Goal: Find specific page/section: Find specific page/section

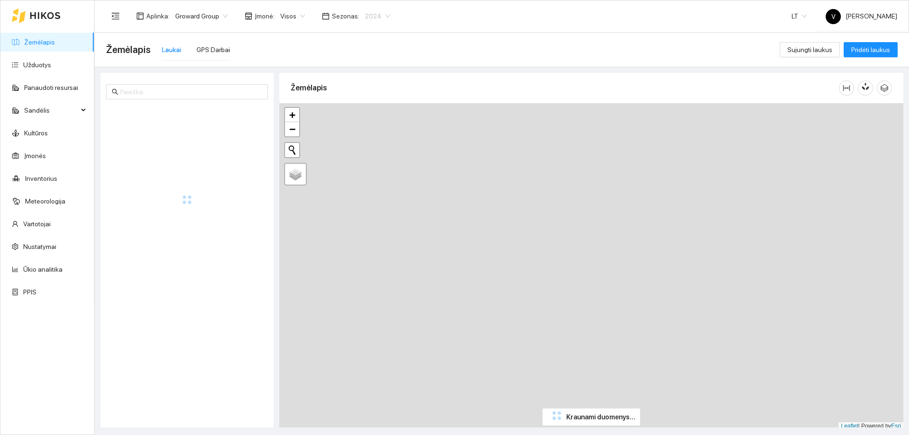
click at [377, 12] on span "2024" at bounding box center [377, 16] width 25 height 14
click at [372, 128] on div "2026" at bounding box center [370, 125] width 25 height 10
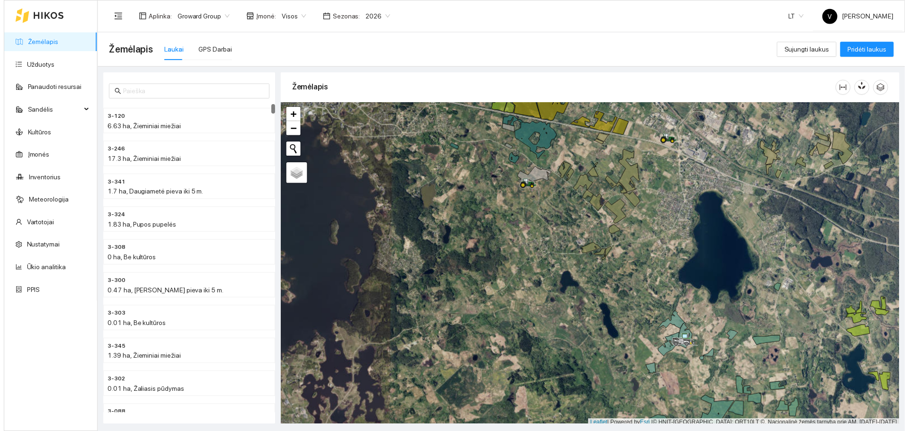
scroll to position [3, 0]
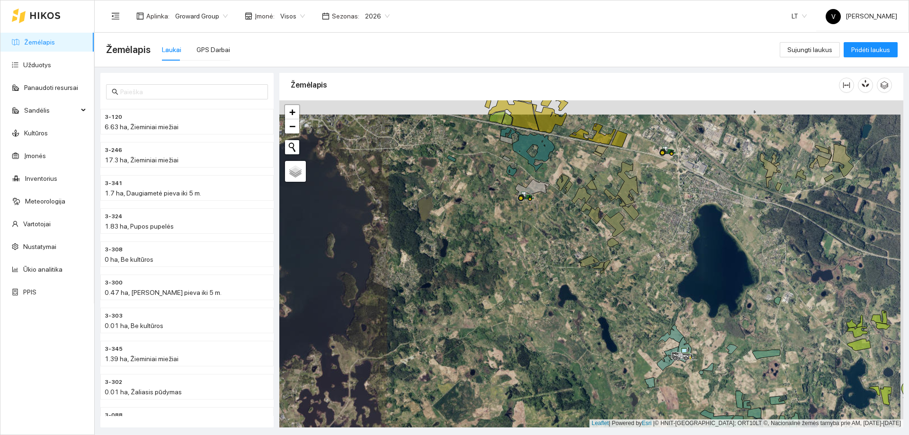
drag, startPoint x: 662, startPoint y: 284, endPoint x: 654, endPoint y: 317, distance: 34.1
click at [663, 333] on div at bounding box center [591, 263] width 624 height 327
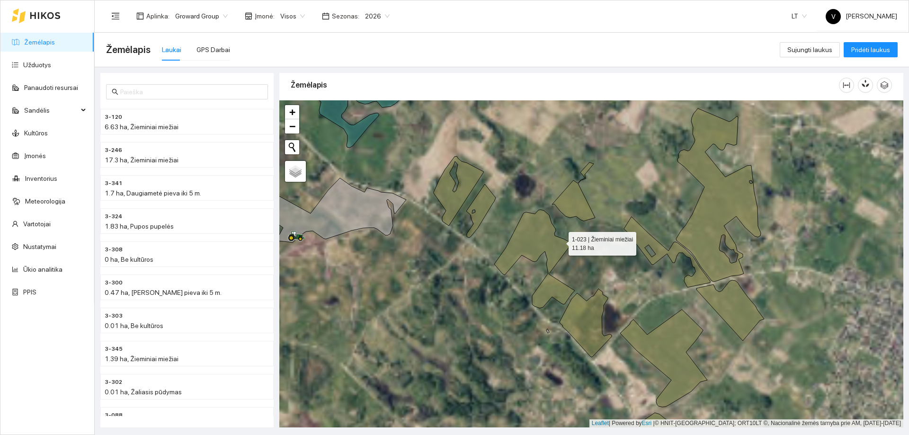
drag, startPoint x: 554, startPoint y: 233, endPoint x: 592, endPoint y: 285, distance: 63.6
click at [575, 286] on icon at bounding box center [534, 259] width 80 height 98
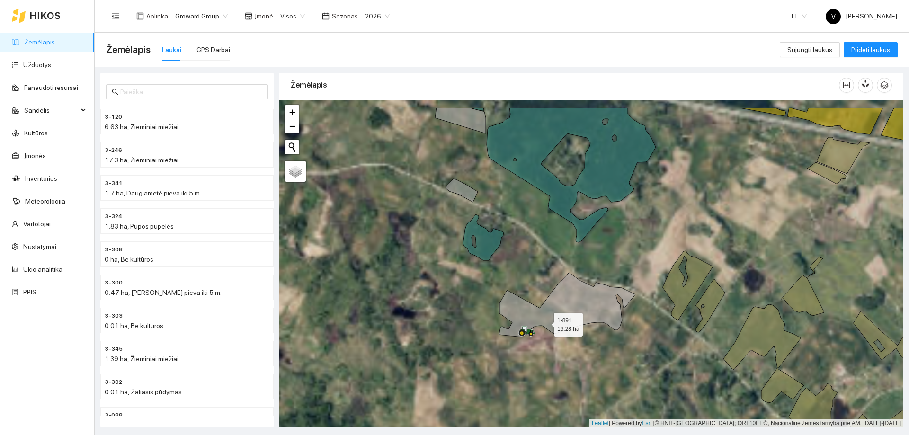
drag, startPoint x: 481, startPoint y: 288, endPoint x: 545, endPoint y: 323, distance: 72.9
click at [545, 323] on icon at bounding box center [567, 305] width 136 height 64
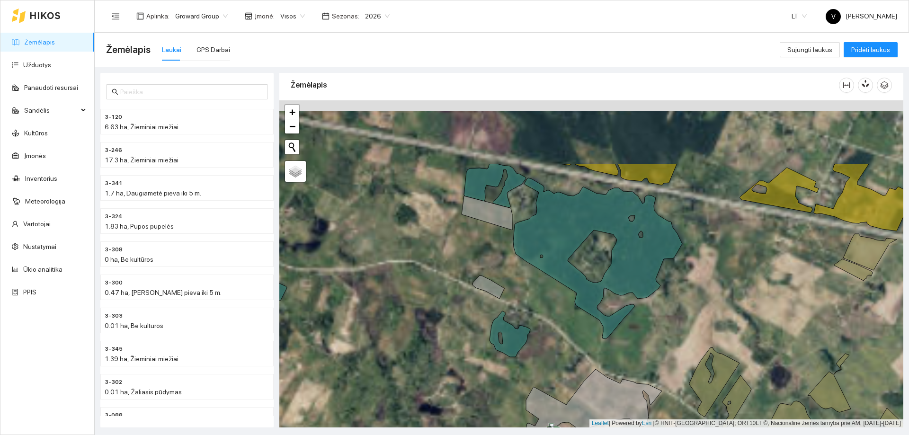
drag, startPoint x: 487, startPoint y: 208, endPoint x: 503, endPoint y: 261, distance: 54.8
click at [503, 261] on div at bounding box center [591, 263] width 624 height 327
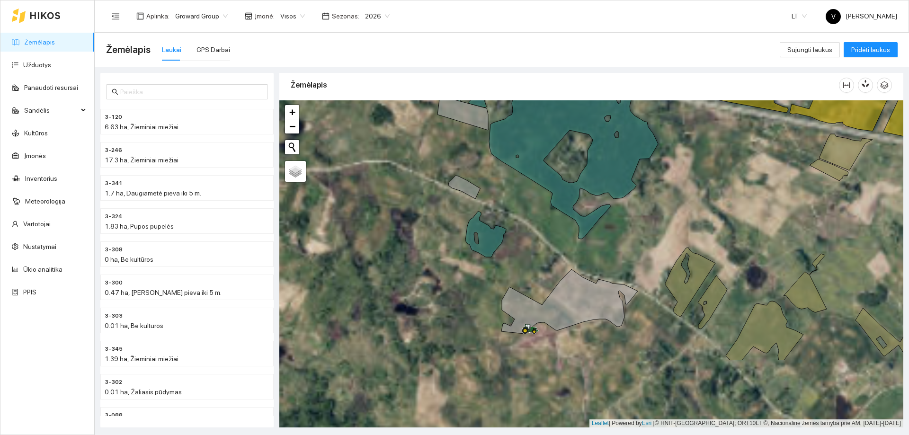
drag, startPoint x: 534, startPoint y: 313, endPoint x: 509, endPoint y: 213, distance: 102.8
click at [509, 213] on div at bounding box center [591, 263] width 624 height 327
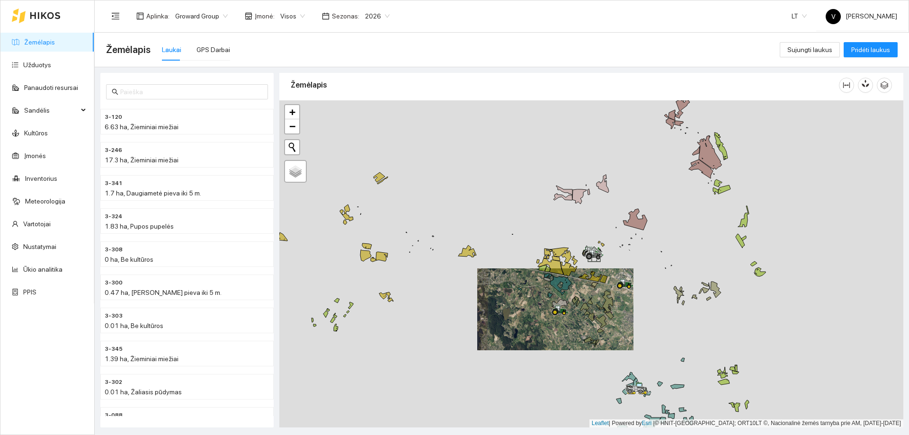
drag, startPoint x: 572, startPoint y: 332, endPoint x: 531, endPoint y: 364, distance: 51.3
click at [531, 364] on div at bounding box center [591, 263] width 624 height 327
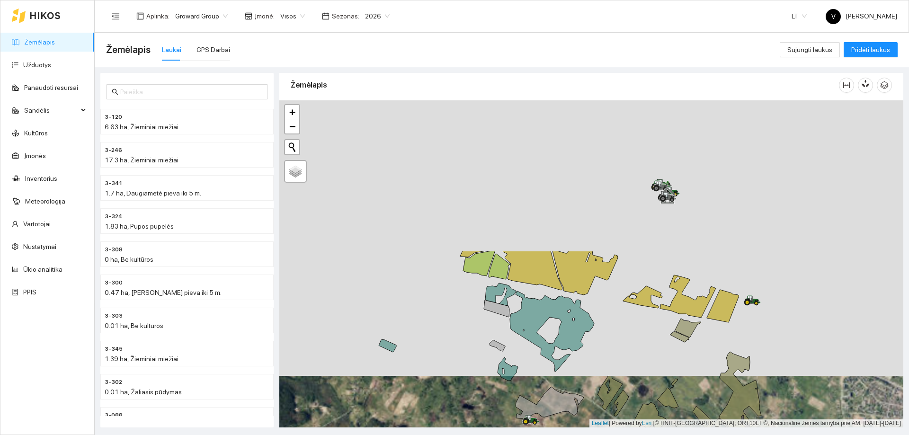
drag, startPoint x: 445, startPoint y: 219, endPoint x: 554, endPoint y: 403, distance: 213.7
click at [554, 403] on icon at bounding box center [550, 403] width 68 height 32
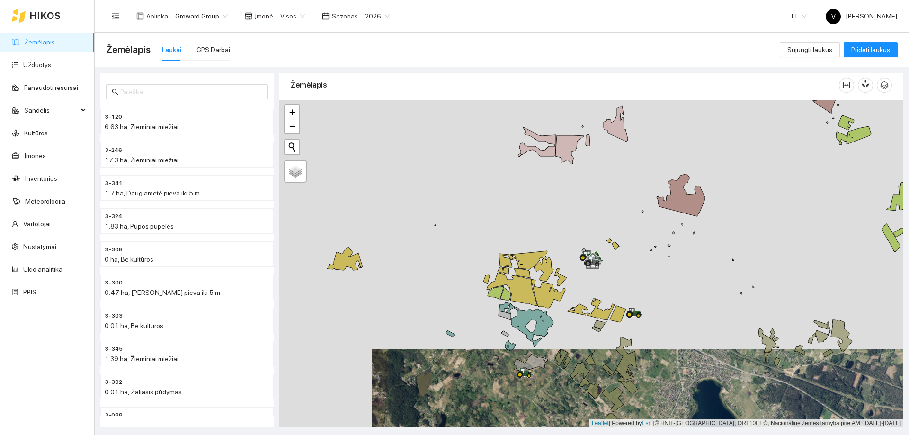
drag, startPoint x: 469, startPoint y: 345, endPoint x: 479, endPoint y: 340, distance: 11.5
click at [479, 340] on div at bounding box center [591, 263] width 624 height 327
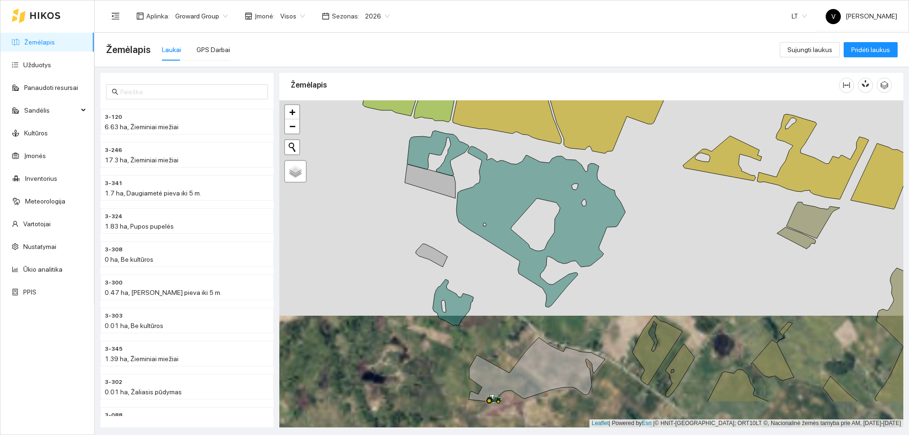
drag, startPoint x: 585, startPoint y: 306, endPoint x: 590, endPoint y: 299, distance: 8.5
click at [590, 299] on div at bounding box center [591, 263] width 624 height 327
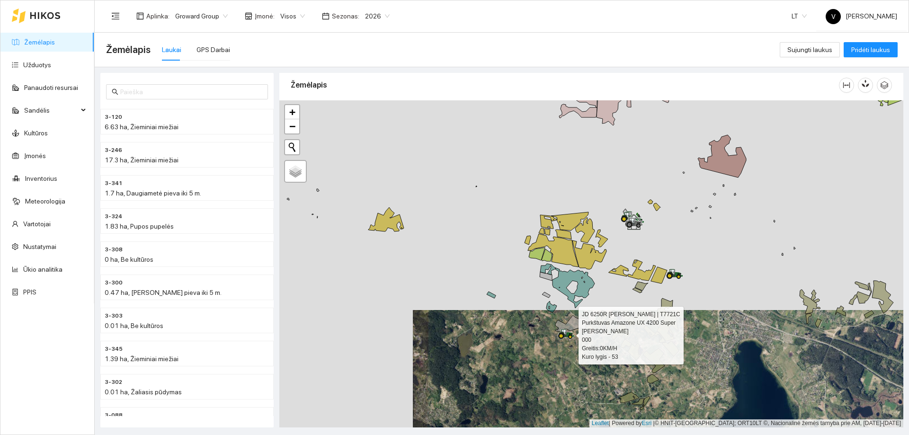
drag, startPoint x: 561, startPoint y: 341, endPoint x: 470, endPoint y: 232, distance: 141.9
click at [558, 327] on div at bounding box center [561, 339] width 6 height 24
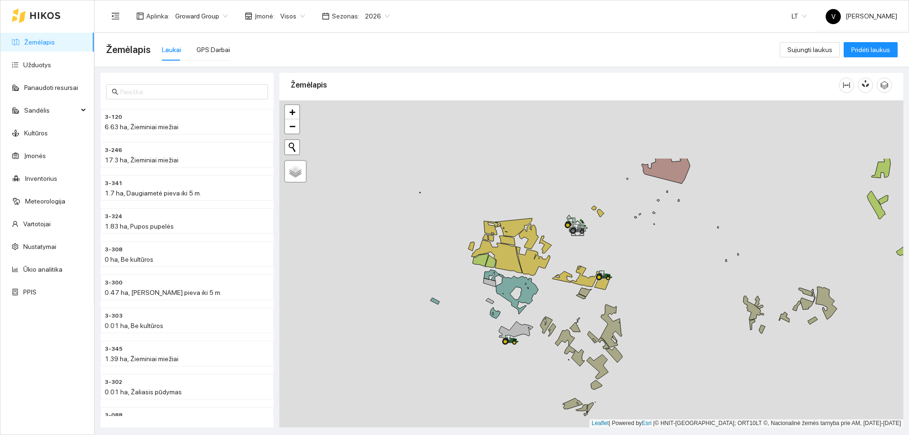
drag, startPoint x: 601, startPoint y: 299, endPoint x: 620, endPoint y: 312, distance: 22.6
click at [620, 312] on div at bounding box center [591, 263] width 624 height 327
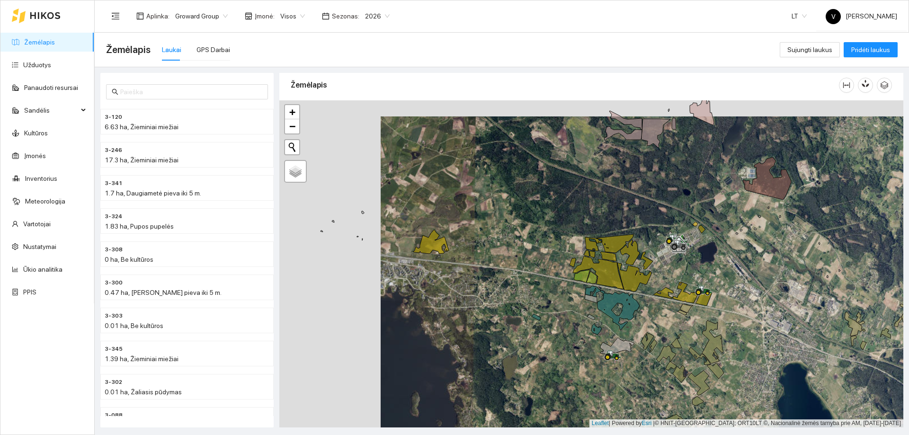
drag, startPoint x: 488, startPoint y: 290, endPoint x: 579, endPoint y: 299, distance: 91.4
click at [583, 300] on div at bounding box center [591, 263] width 624 height 327
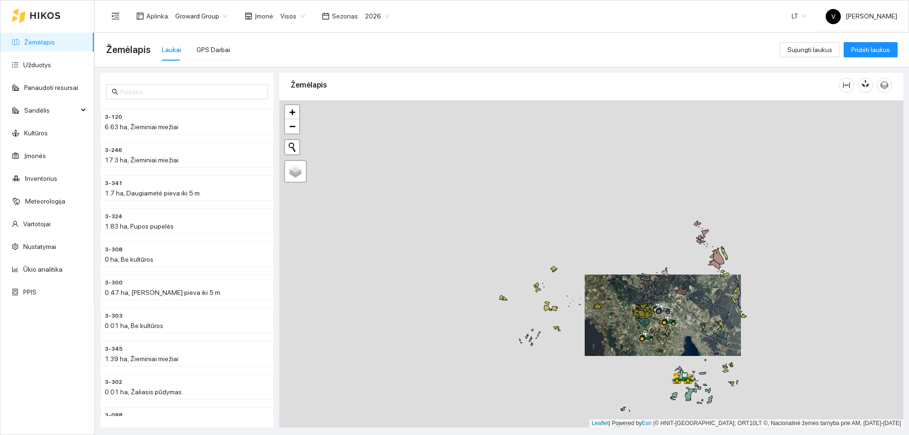
drag, startPoint x: 566, startPoint y: 290, endPoint x: 586, endPoint y: 291, distance: 19.4
click at [586, 292] on div at bounding box center [591, 263] width 624 height 327
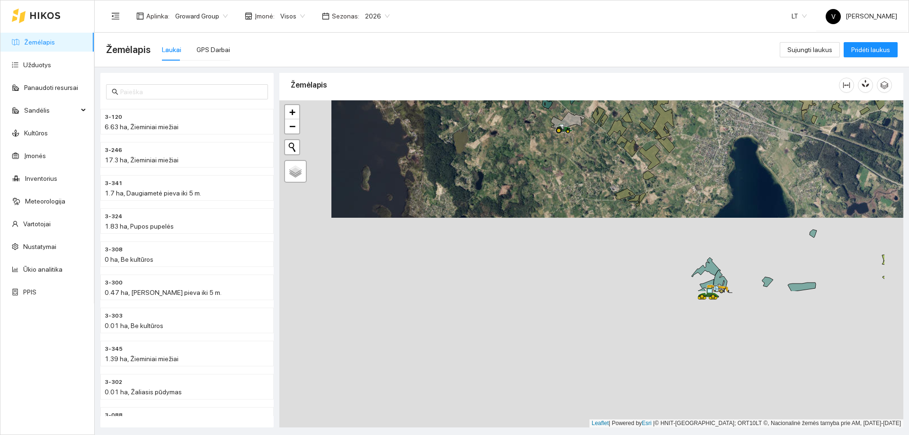
drag, startPoint x: 638, startPoint y: 234, endPoint x: 602, endPoint y: 193, distance: 54.7
click at [602, 193] on div at bounding box center [591, 263] width 624 height 327
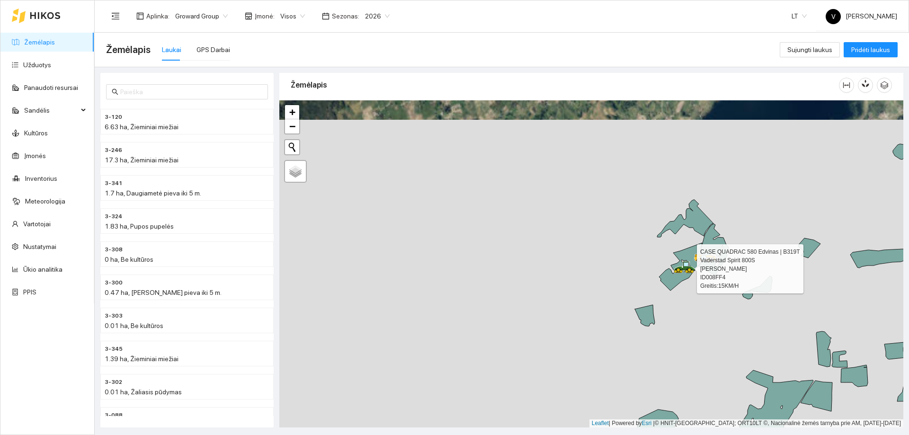
drag, startPoint x: 634, startPoint y: 243, endPoint x: 429, endPoint y: 162, distance: 220.0
click at [430, 162] on div at bounding box center [591, 263] width 624 height 327
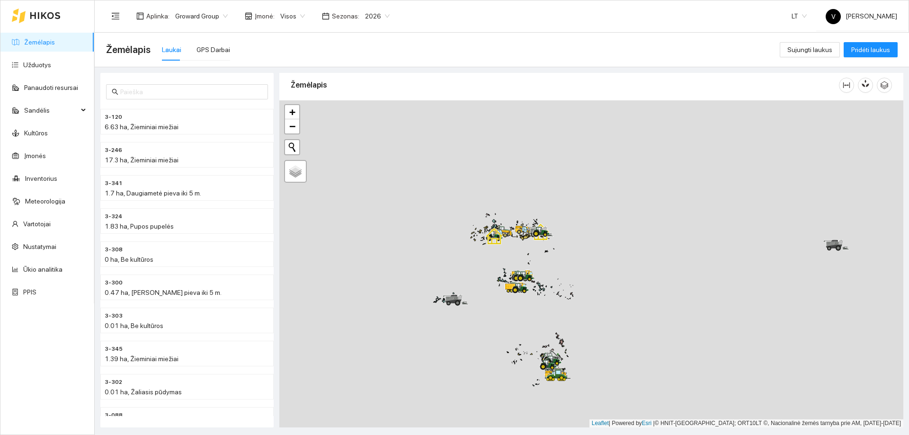
drag, startPoint x: 509, startPoint y: 276, endPoint x: 515, endPoint y: 302, distance: 26.9
click at [518, 313] on div at bounding box center [591, 263] width 624 height 327
